Goal: Navigation & Orientation: Find specific page/section

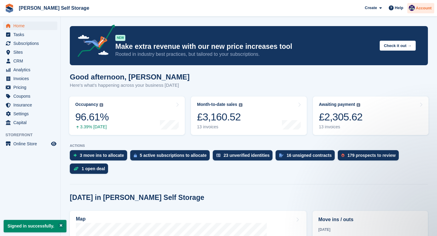
click at [423, 4] on div "Account" at bounding box center [421, 8] width 27 height 11
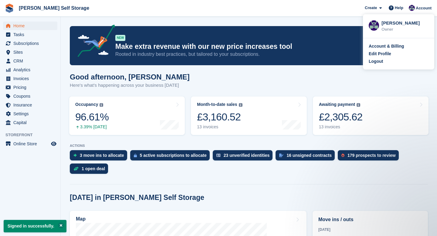
click at [231, 79] on div "Good afternoon, [PERSON_NAME] Here's what's happening across your business [DAT…" at bounding box center [249, 84] width 358 height 23
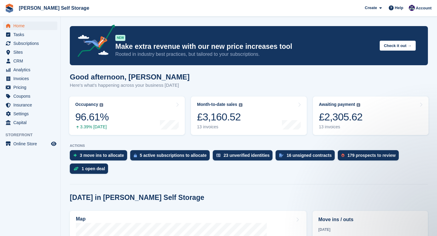
click at [197, 78] on div "Good afternoon, [PERSON_NAME] Here's what's happening across your business [DAT…" at bounding box center [249, 84] width 358 height 23
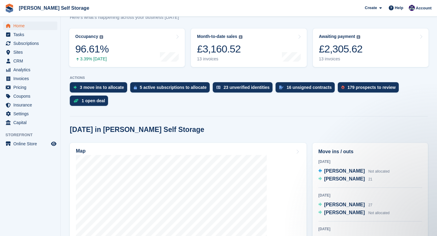
scroll to position [81, 0]
